Goal: Task Accomplishment & Management: Use online tool/utility

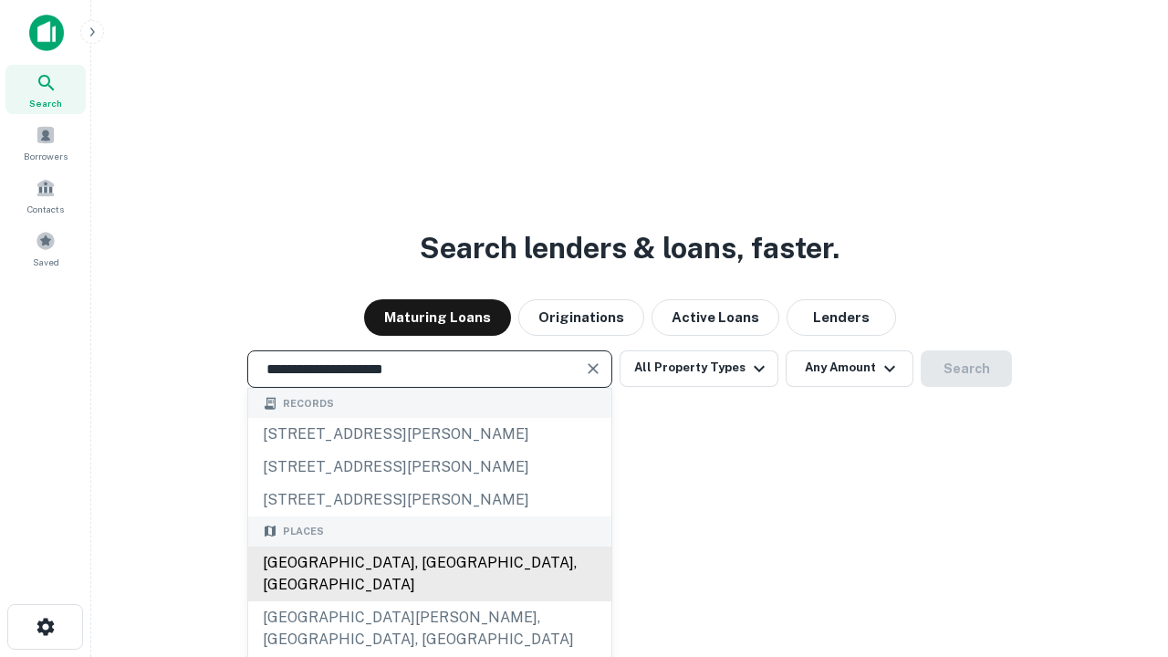
click at [429, 601] on div "[GEOGRAPHIC_DATA], [GEOGRAPHIC_DATA], [GEOGRAPHIC_DATA]" at bounding box center [429, 574] width 363 height 55
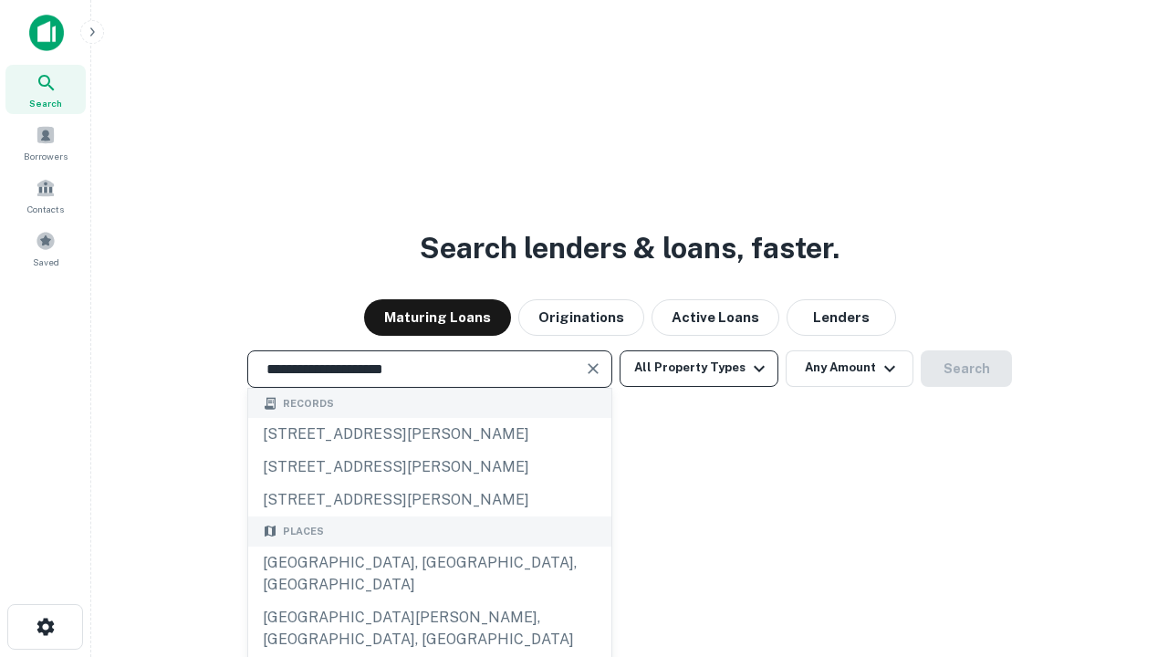
type input "**********"
click at [699, 368] on button "All Property Types" at bounding box center [699, 368] width 159 height 36
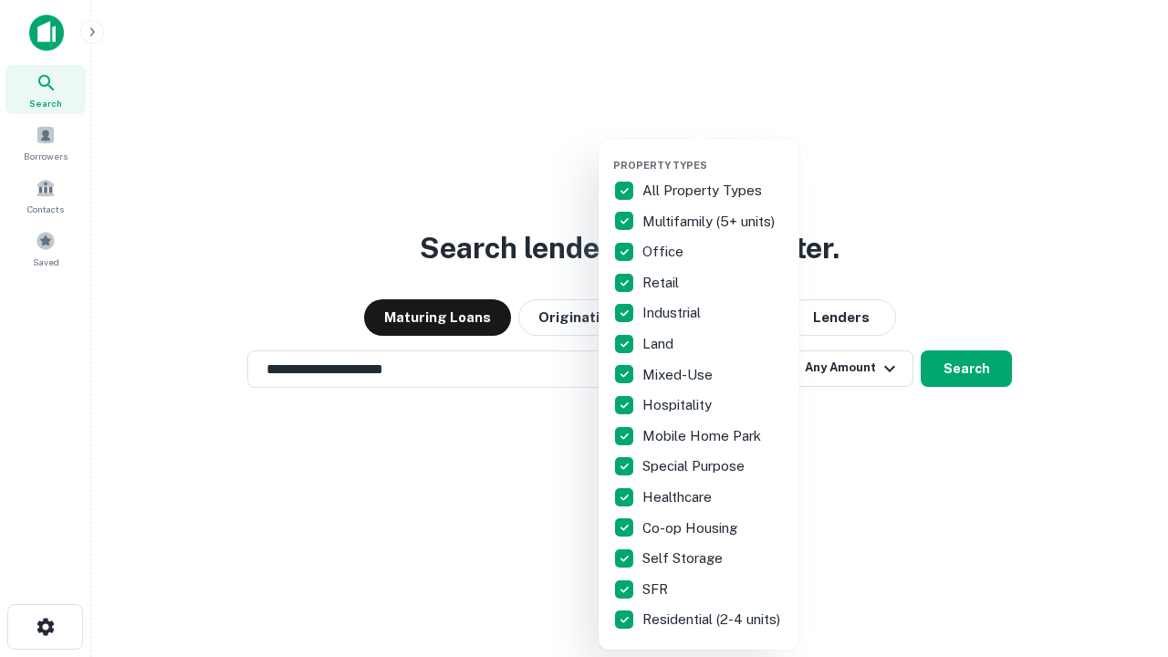
click at [714, 153] on button "button" at bounding box center [713, 153] width 201 height 1
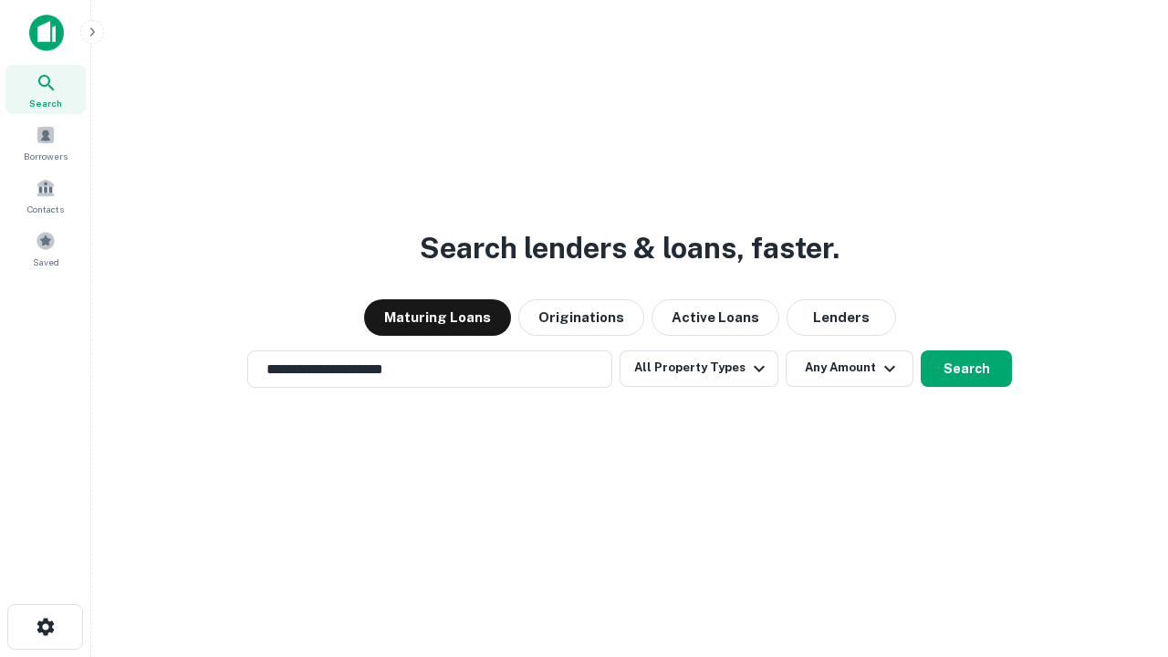
scroll to position [28, 0]
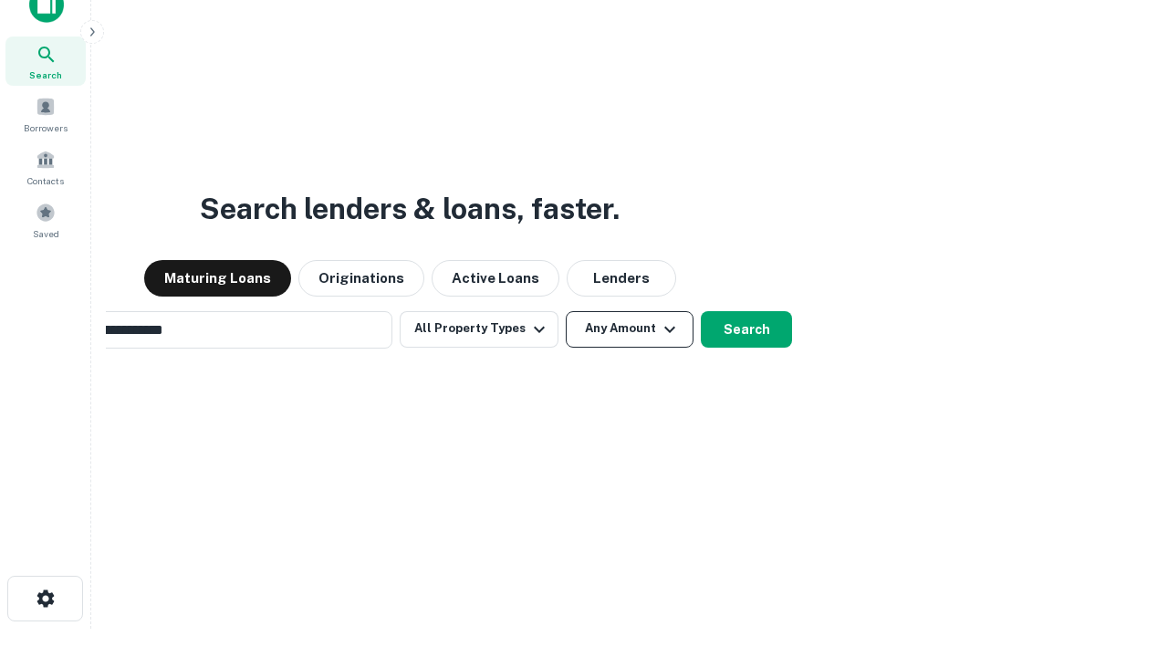
click at [566, 311] on button "Any Amount" at bounding box center [630, 329] width 128 height 36
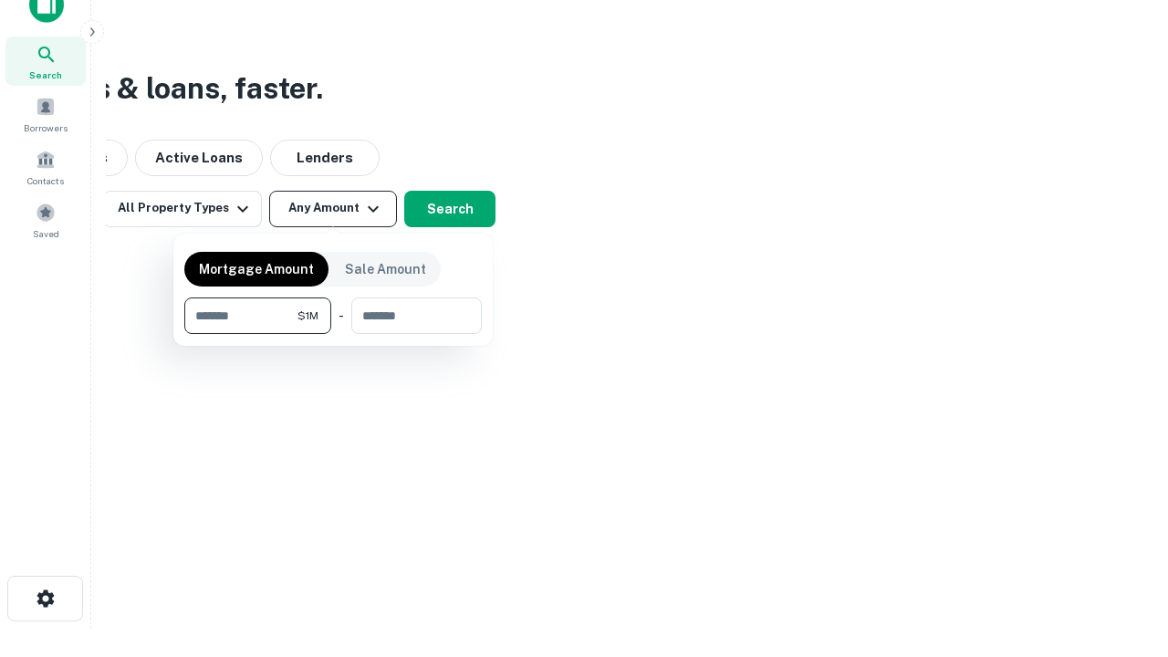
scroll to position [29, 0]
type input "*******"
click at [333, 334] on button "button" at bounding box center [332, 334] width 297 height 1
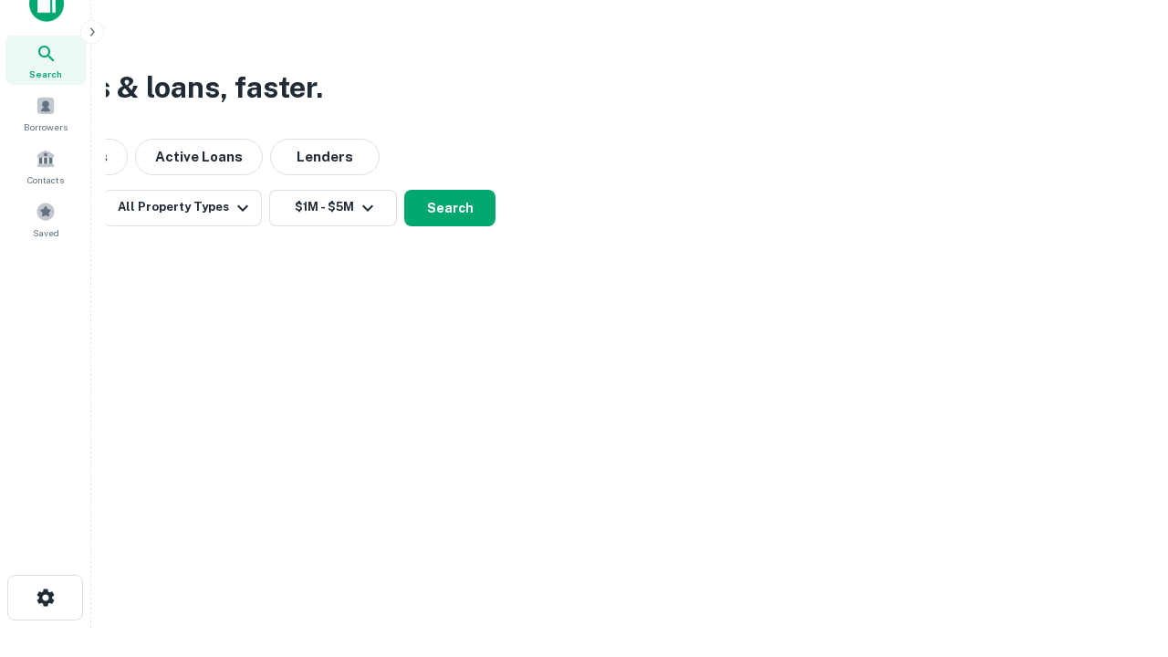
scroll to position [28, 0]
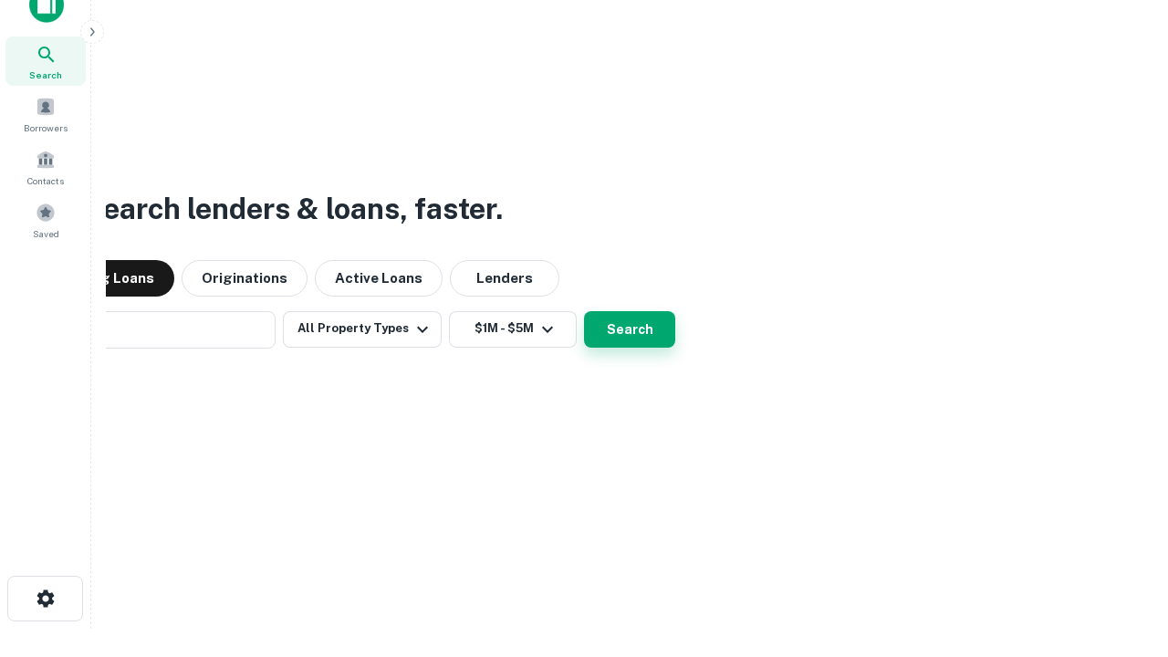
click at [584, 311] on button "Search" at bounding box center [629, 329] width 91 height 36
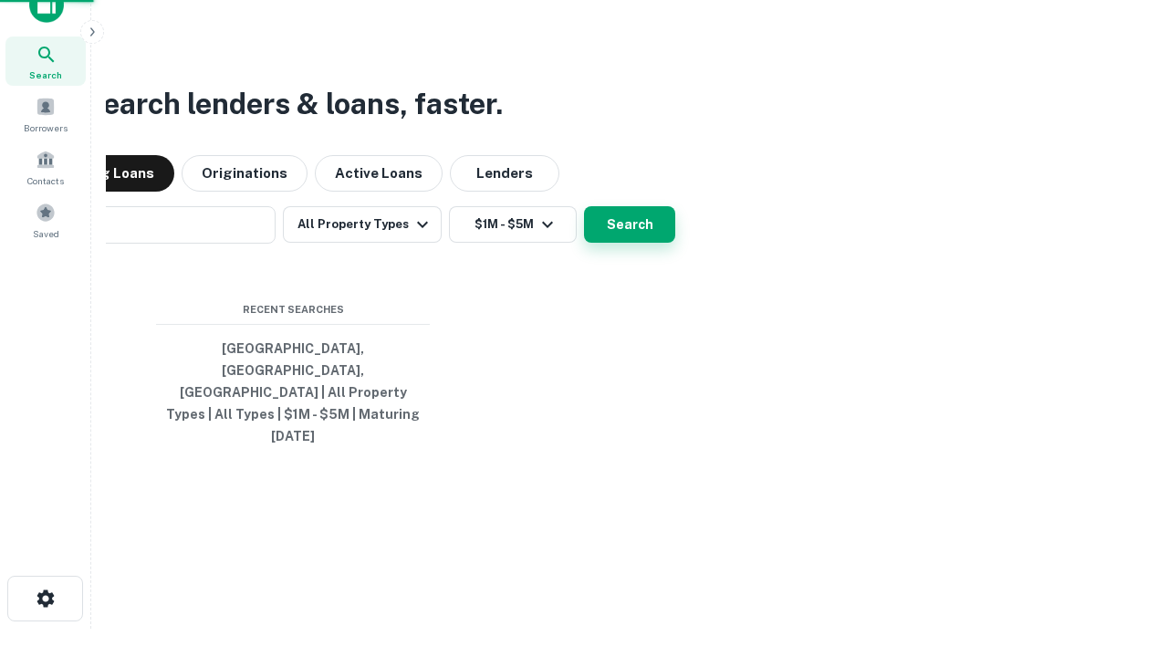
scroll to position [29, 0]
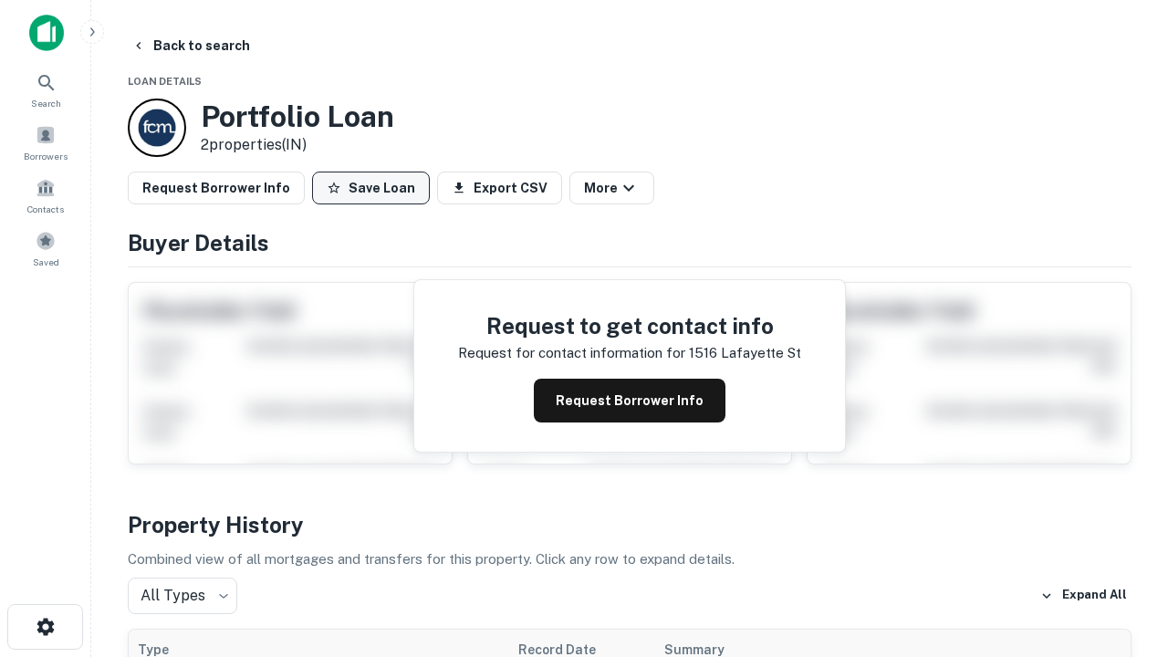
click at [370, 188] on button "Save Loan" at bounding box center [371, 188] width 118 height 33
click at [375, 188] on button "Save Loan" at bounding box center [371, 188] width 118 height 33
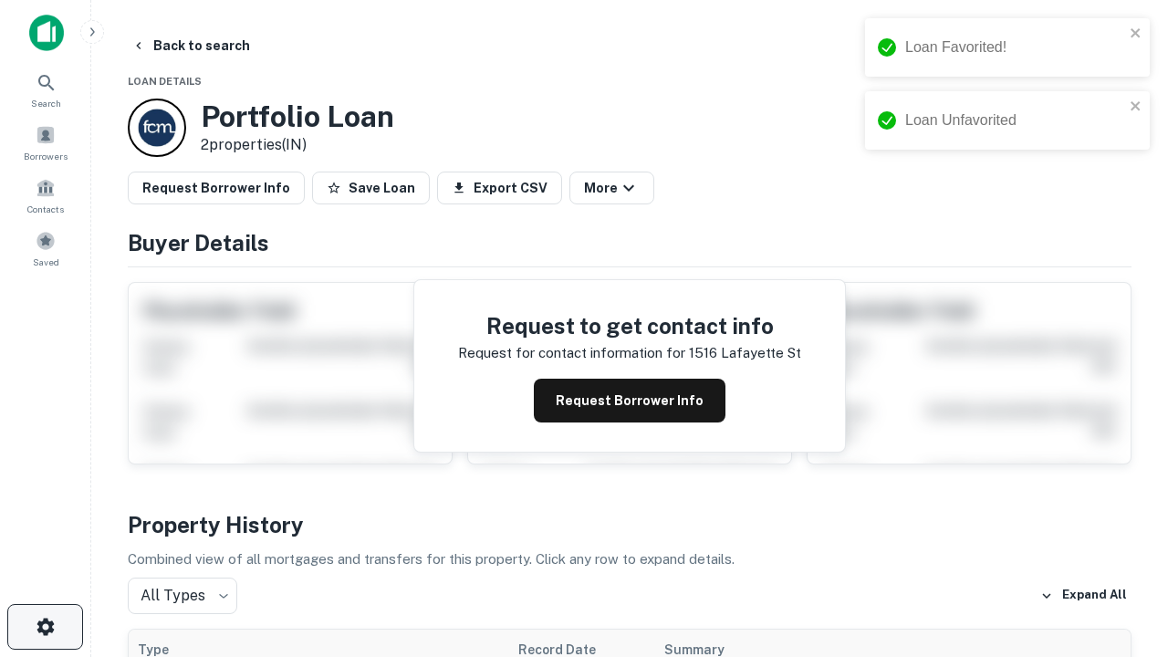
click at [45, 627] on icon "button" at bounding box center [46, 627] width 22 height 22
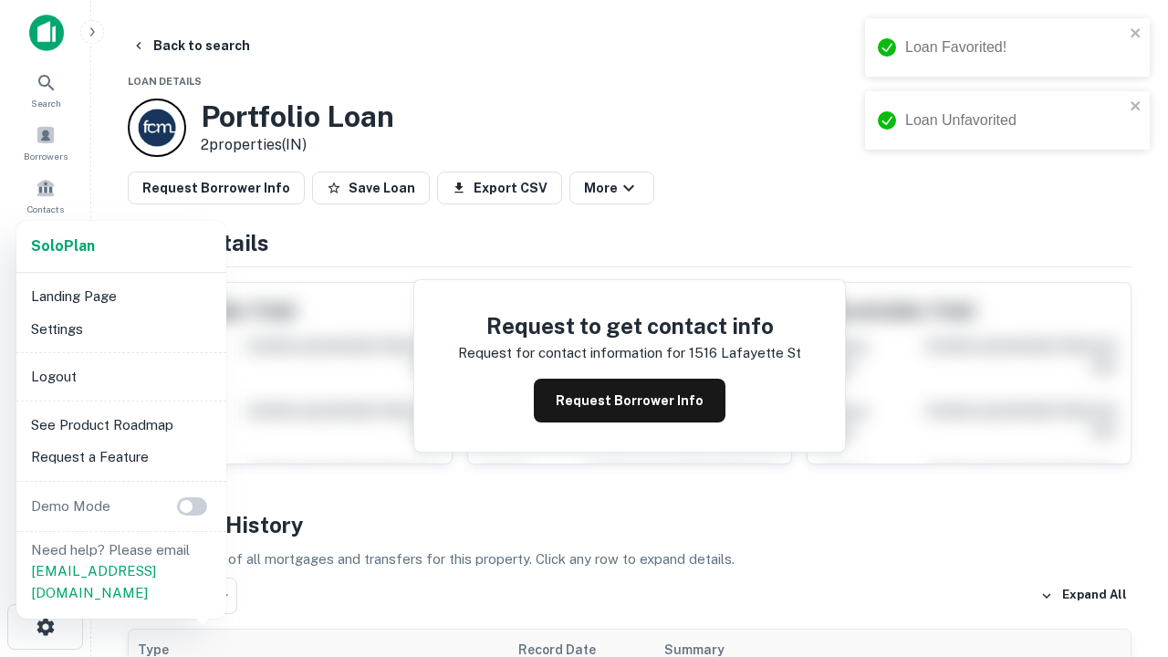
click at [120, 376] on li "Logout" at bounding box center [121, 376] width 195 height 33
